Goal: Transaction & Acquisition: Purchase product/service

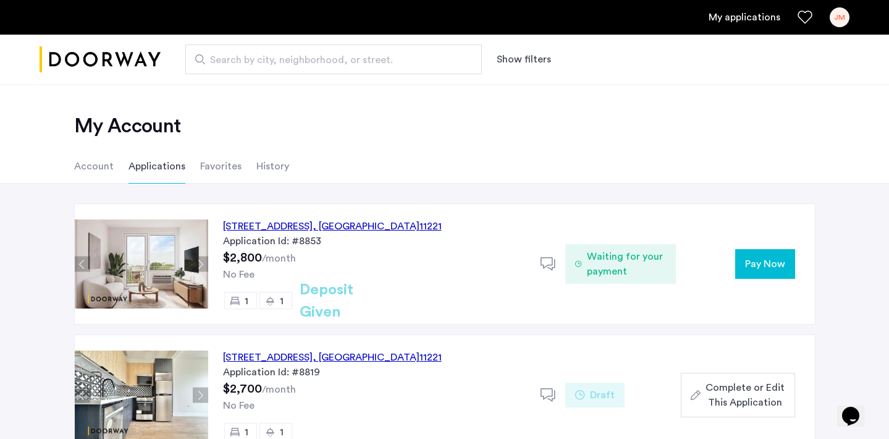
click at [770, 272] on button "Pay Now" at bounding box center [765, 264] width 60 height 30
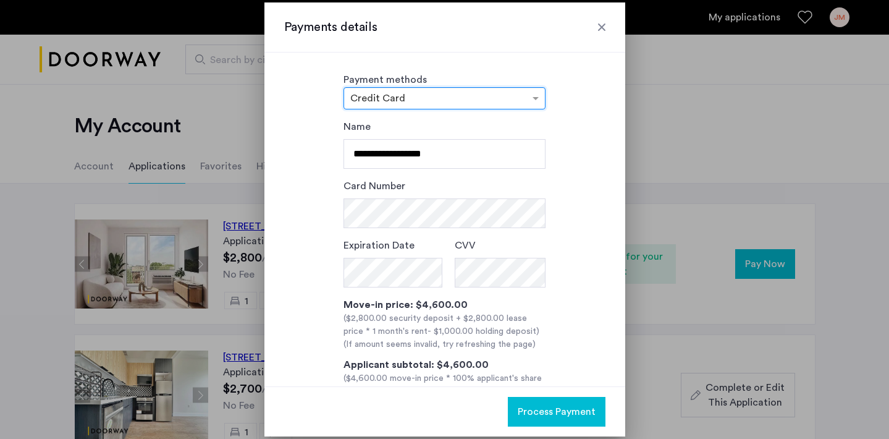
click at [521, 88] on div "× Credit Card" at bounding box center [444, 98] width 202 height 22
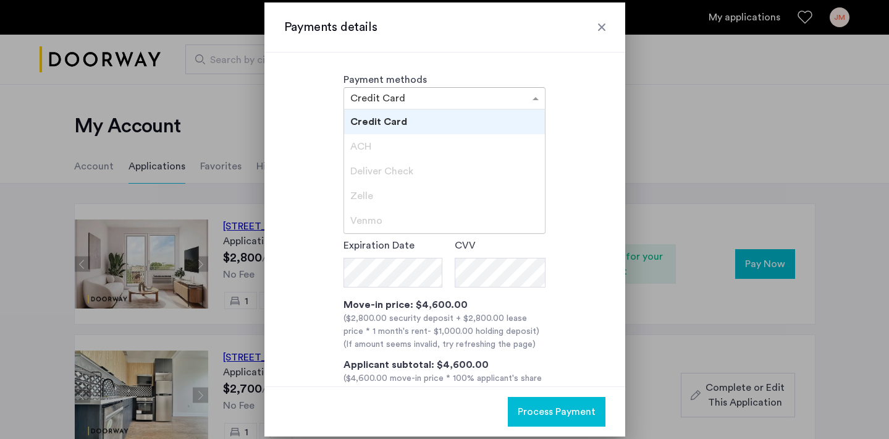
click at [511, 148] on div "ACH" at bounding box center [444, 146] width 201 height 25
click at [356, 146] on span "ACH" at bounding box center [360, 146] width 21 height 10
click at [364, 139] on div "ACH" at bounding box center [444, 146] width 201 height 25
click at [367, 117] on span "Credit Card" at bounding box center [378, 122] width 57 height 10
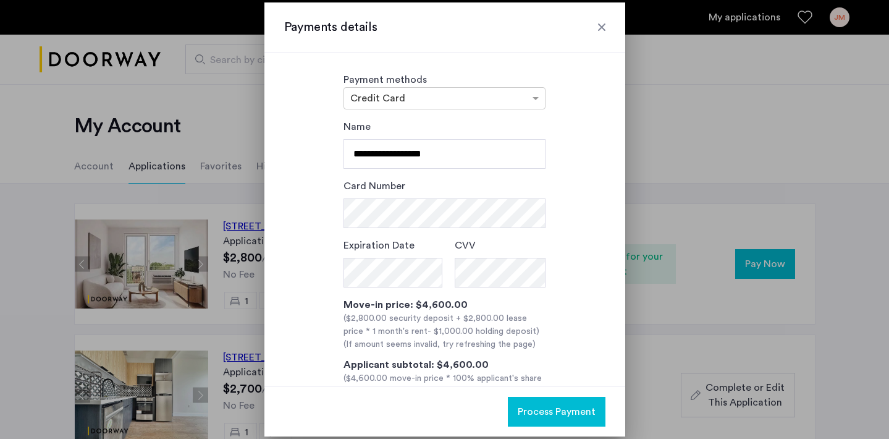
click at [316, 217] on div "**********" at bounding box center [444, 275] width 321 height 313
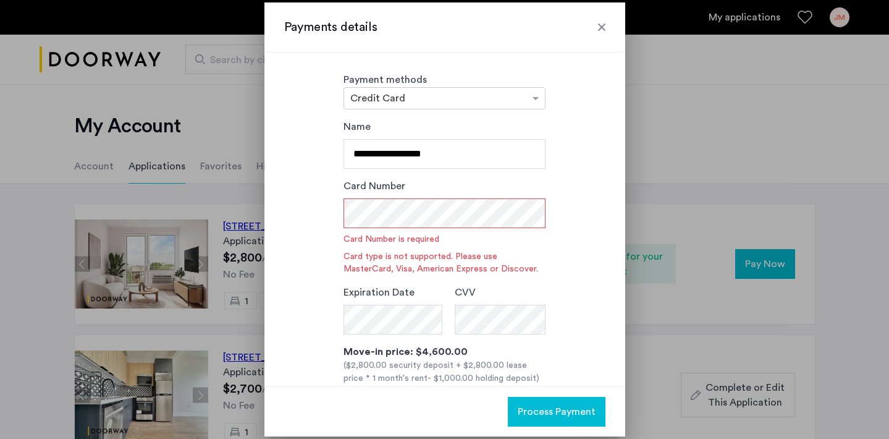
click at [448, 95] on input "text" at bounding box center [432, 99] width 164 height 9
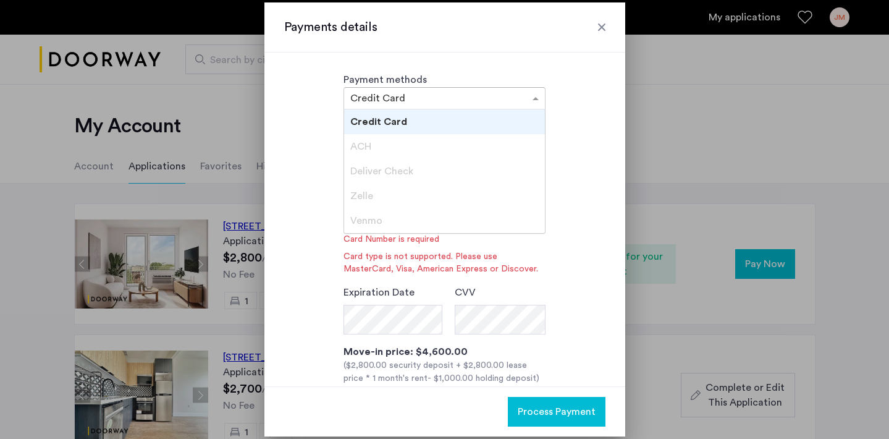
click at [438, 137] on div "ACH" at bounding box center [444, 146] width 201 height 25
click at [429, 146] on div "ACH" at bounding box center [444, 146] width 201 height 25
click at [358, 134] on div "ACH" at bounding box center [444, 146] width 201 height 25
click at [359, 145] on span "ACH" at bounding box center [360, 146] width 21 height 10
click at [361, 96] on input "text" at bounding box center [432, 99] width 164 height 9
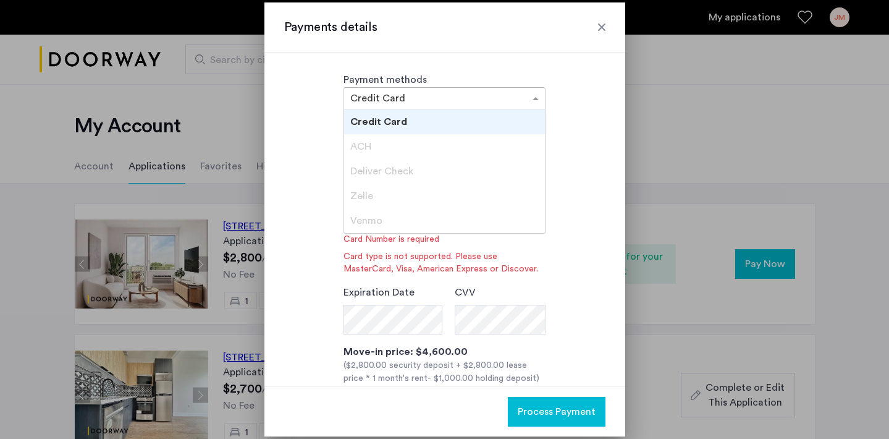
click at [361, 150] on span "ACH" at bounding box center [360, 146] width 21 height 10
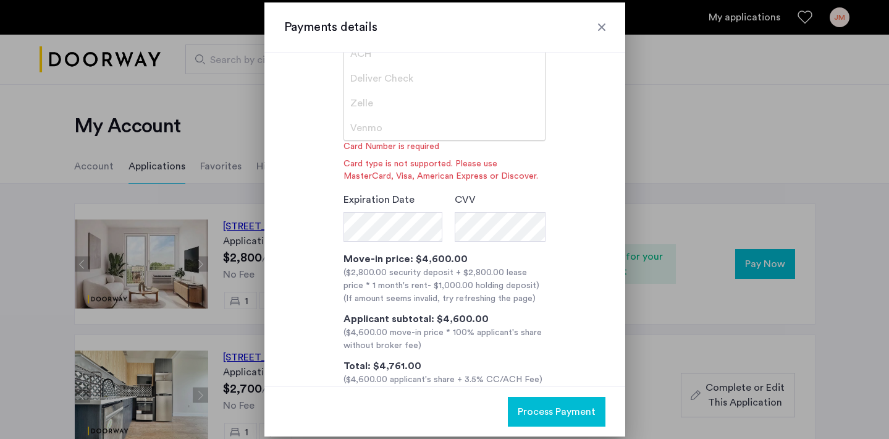
scroll to position [119, 0]
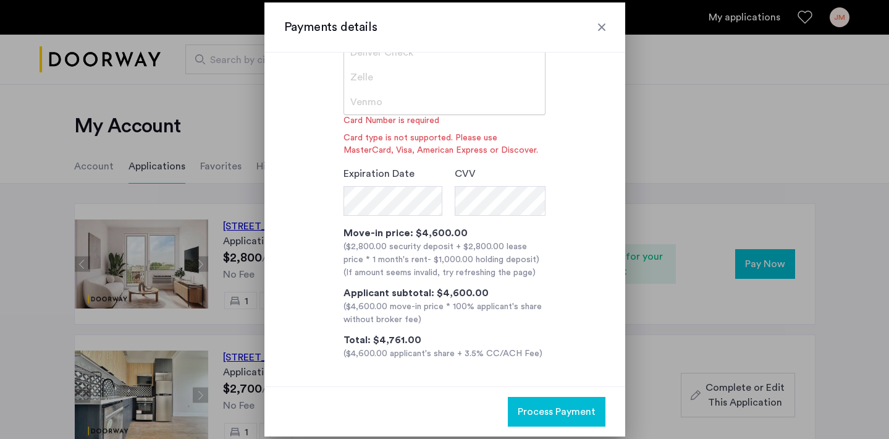
click at [389, 101] on div "Venmo" at bounding box center [444, 102] width 201 height 25
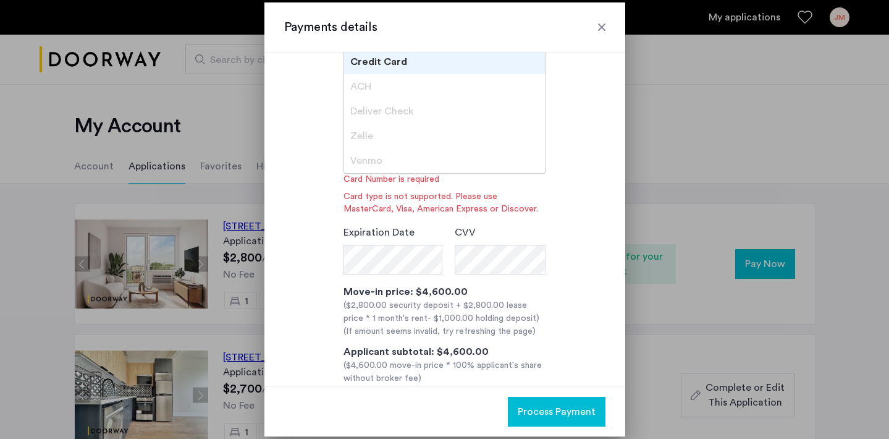
scroll to position [61, 0]
click at [389, 101] on div "Deliver Check" at bounding box center [444, 110] width 201 height 25
click at [411, 90] on div "ACH" at bounding box center [444, 86] width 201 height 25
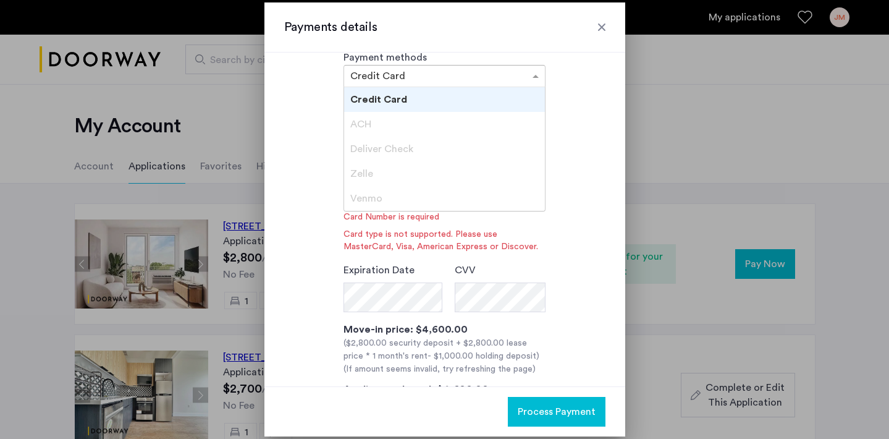
scroll to position [19, 0]
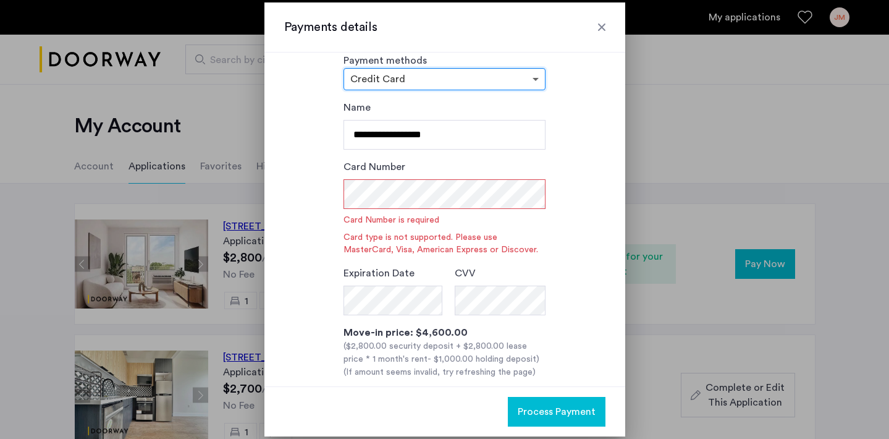
click at [539, 77] on span at bounding box center [536, 79] width 15 height 15
click at [311, 191] on div "**********" at bounding box center [444, 280] width 321 height 360
click at [381, 209] on div "Card Number Card Number is required Card type is not supported. Please use Mast…" at bounding box center [444, 207] width 202 height 96
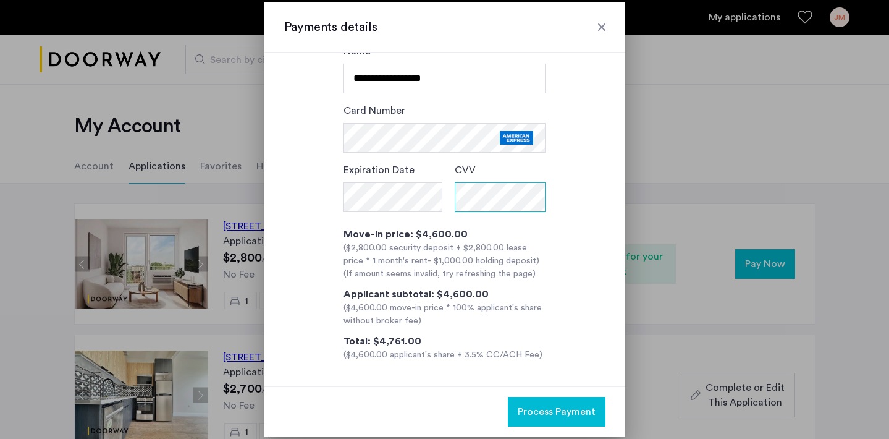
scroll to position [77, 0]
click at [563, 409] on span "Process Payment" at bounding box center [557, 411] width 78 height 15
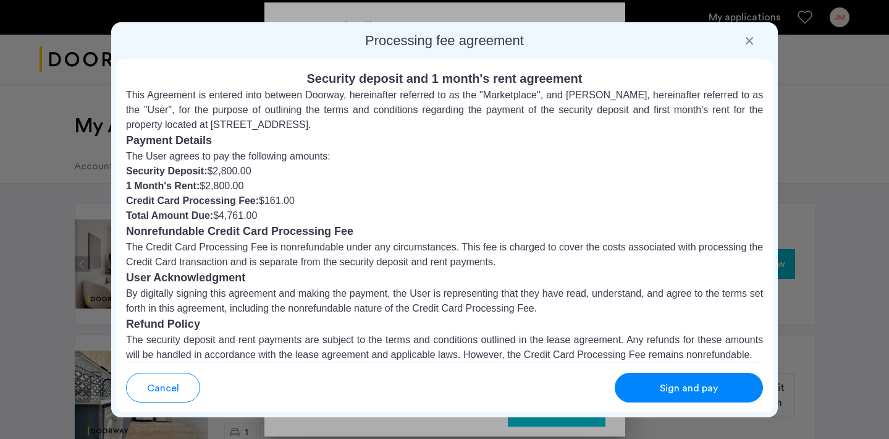
scroll to position [127, 0]
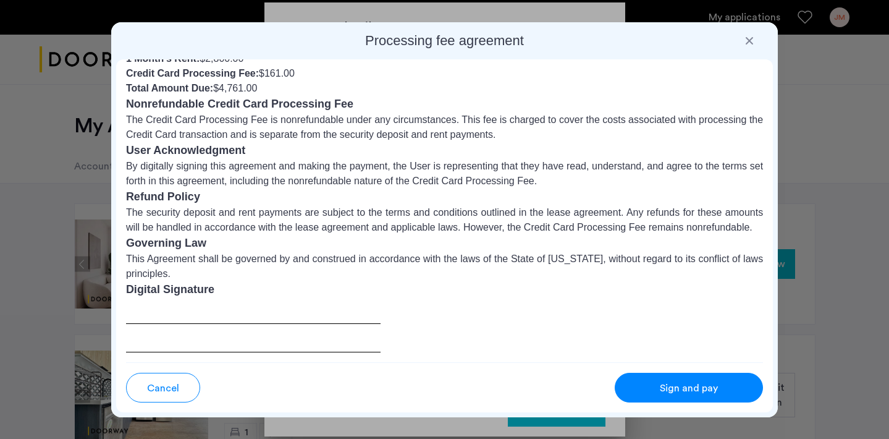
click at [227, 322] on div at bounding box center [253, 325] width 255 height 54
click at [217, 303] on div at bounding box center [253, 325] width 255 height 54
click at [174, 288] on h3 "Digital Signature" at bounding box center [444, 289] width 637 height 17
click at [170, 315] on div at bounding box center [253, 325] width 255 height 54
click at [170, 287] on h3 "Digital Signature" at bounding box center [444, 289] width 637 height 17
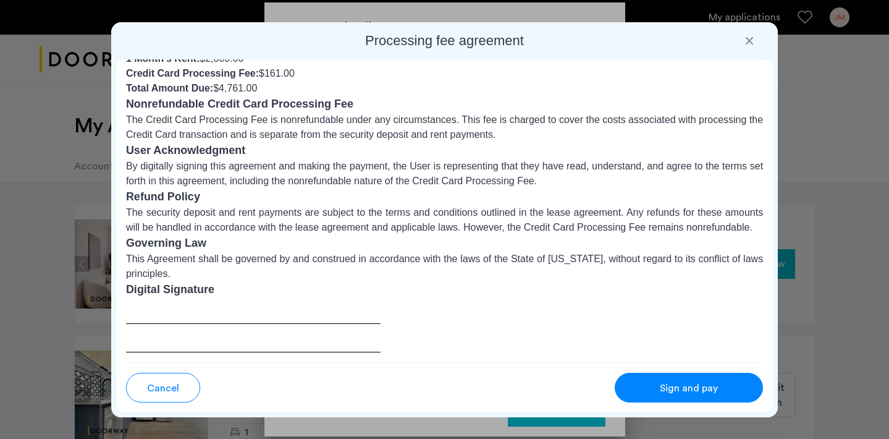
drag, startPoint x: 161, startPoint y: 317, endPoint x: 187, endPoint y: 321, distance: 26.2
click at [187, 321] on div at bounding box center [253, 325] width 255 height 54
click at [187, 337] on div at bounding box center [253, 325] width 255 height 54
drag, startPoint x: 187, startPoint y: 337, endPoint x: 261, endPoint y: 339, distance: 74.2
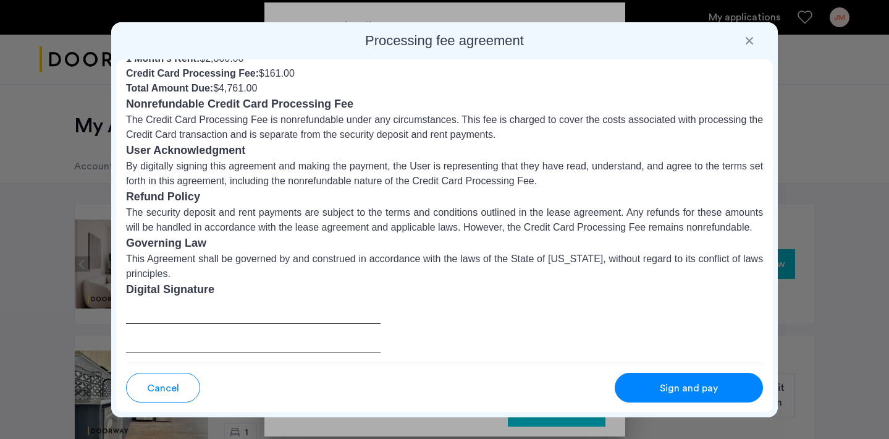
click at [261, 339] on div at bounding box center [253, 325] width 255 height 54
click at [665, 384] on span "Sign and pay" at bounding box center [689, 388] width 58 height 15
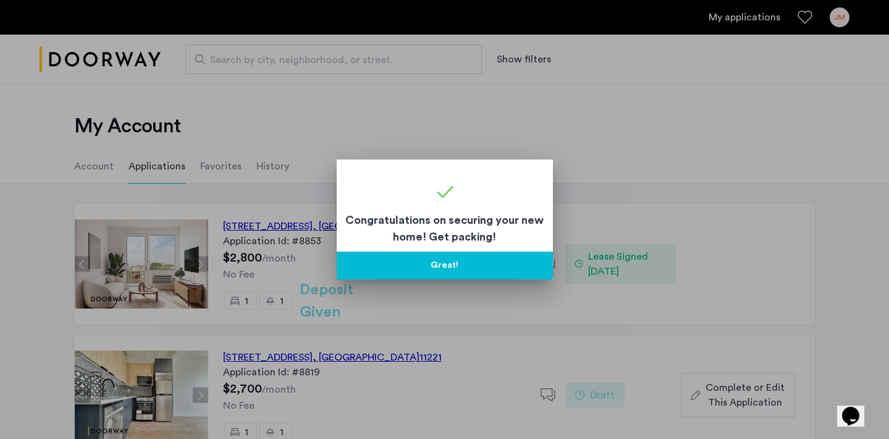
click at [441, 266] on button "Great!" at bounding box center [445, 265] width 216 height 28
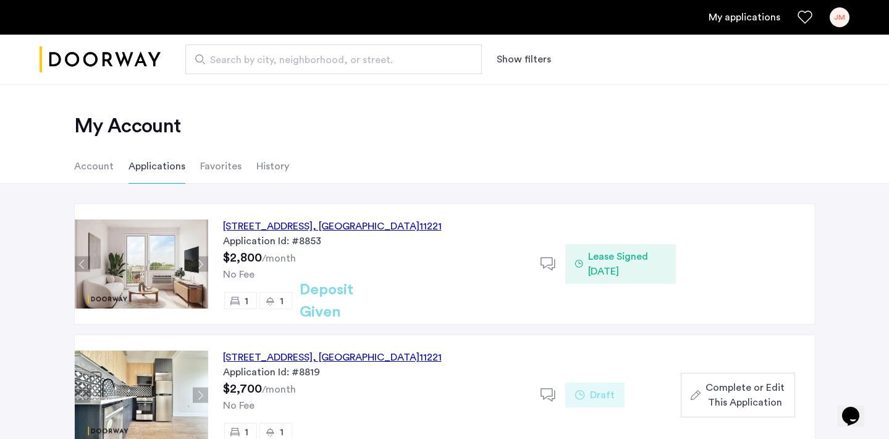
click at [402, 235] on div "Application Id: #8853" at bounding box center [374, 240] width 303 height 15
click at [547, 266] on icon at bounding box center [547, 263] width 15 height 15
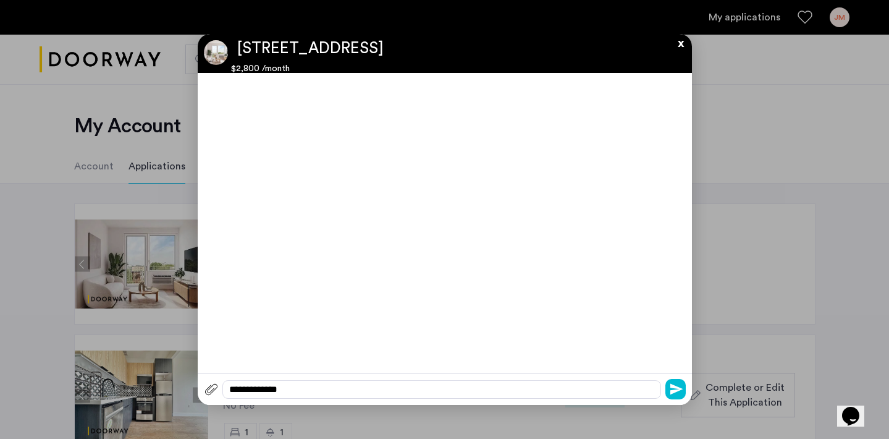
scroll to position [0, 0]
click at [682, 42] on button "x" at bounding box center [677, 41] width 19 height 14
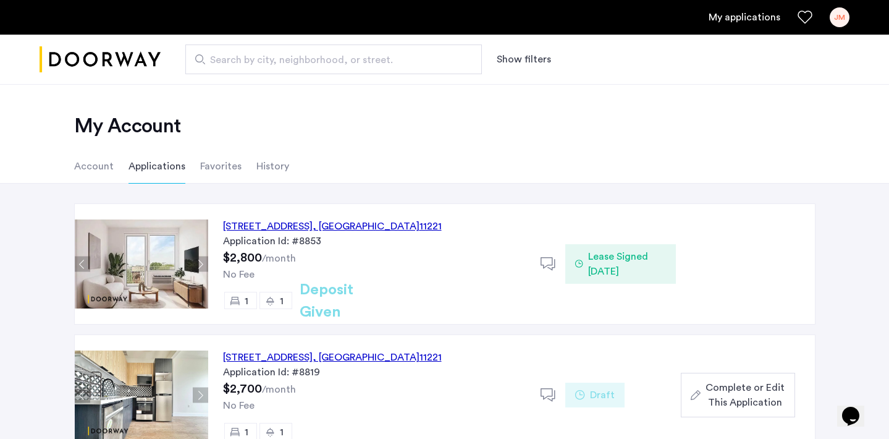
click at [403, 235] on div "Application Id: #8853" at bounding box center [374, 240] width 303 height 15
click at [333, 305] on h2 "Deposit Given" at bounding box center [349, 301] width 98 height 44
click at [356, 224] on div "[STREET_ADDRESS]" at bounding box center [332, 226] width 219 height 15
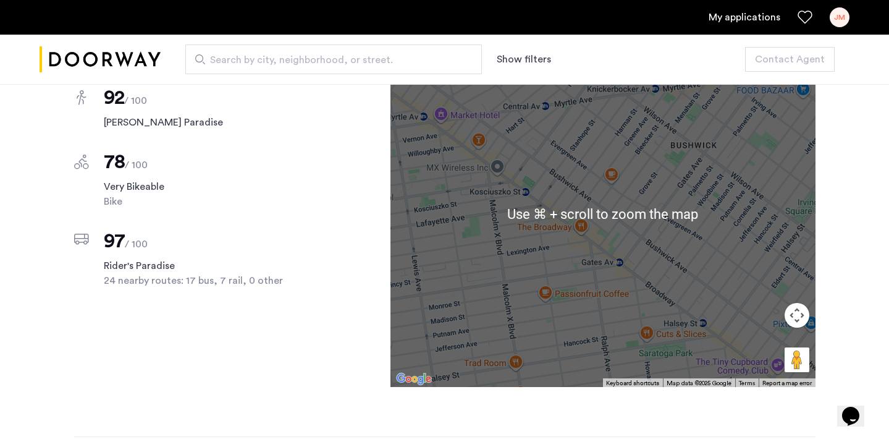
scroll to position [1116, 0]
